Goal: Task Accomplishment & Management: Complete application form

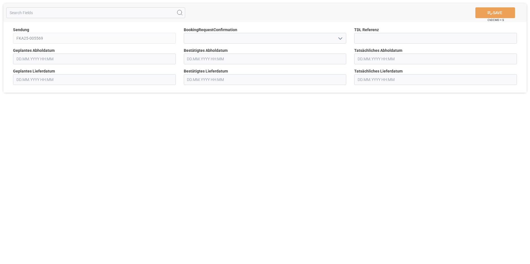
type input "[DATE] 00:00"
click at [339, 35] on icon "open menu" at bounding box center [340, 38] width 7 height 7
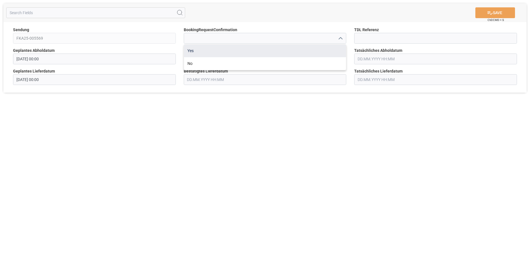
click at [240, 50] on div "Yes" at bounding box center [265, 50] width 162 height 13
type input "Yes"
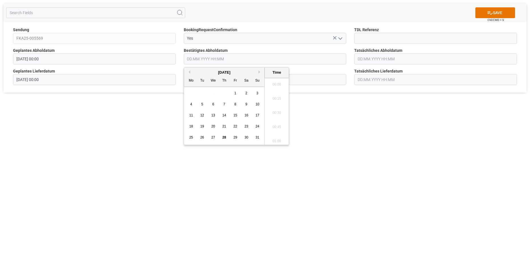
click at [333, 58] on input "text" at bounding box center [265, 59] width 163 height 11
click at [260, 73] on button "Next Month" at bounding box center [260, 71] width 3 height 3
click at [191, 93] on span "1" at bounding box center [191, 93] width 2 height 4
type input "[DATE] 00:00"
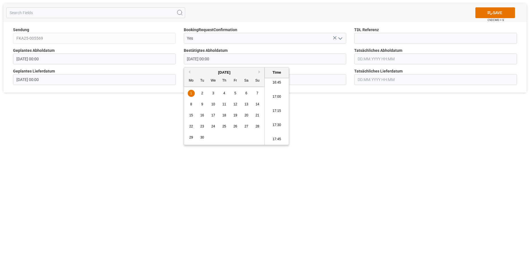
click at [329, 76] on input "text" at bounding box center [265, 79] width 163 height 11
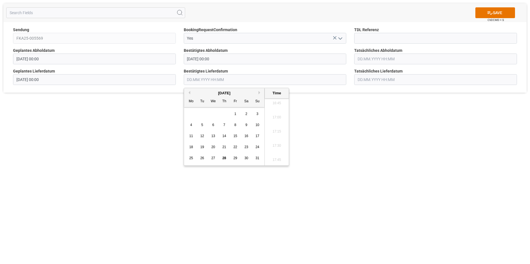
click at [260, 92] on button "Next Month" at bounding box center [260, 92] width 3 height 3
click at [228, 114] on div "4" at bounding box center [224, 114] width 7 height 7
type input "[DATE] 00:00"
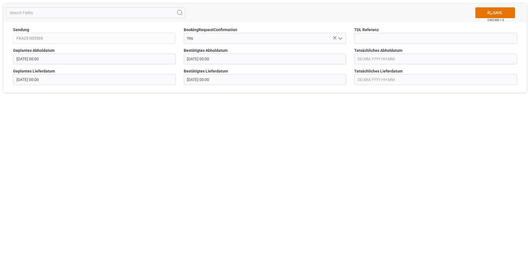
click at [343, 135] on div "SAVE Ctrl/CMD + S Sendung FKA25-005569 BookingRequestConfirmation Yes TDL Refer…" at bounding box center [265, 132] width 530 height 264
click at [490, 13] on icon at bounding box center [490, 13] width 6 height 6
